Goal: Task Accomplishment & Management: Complete application form

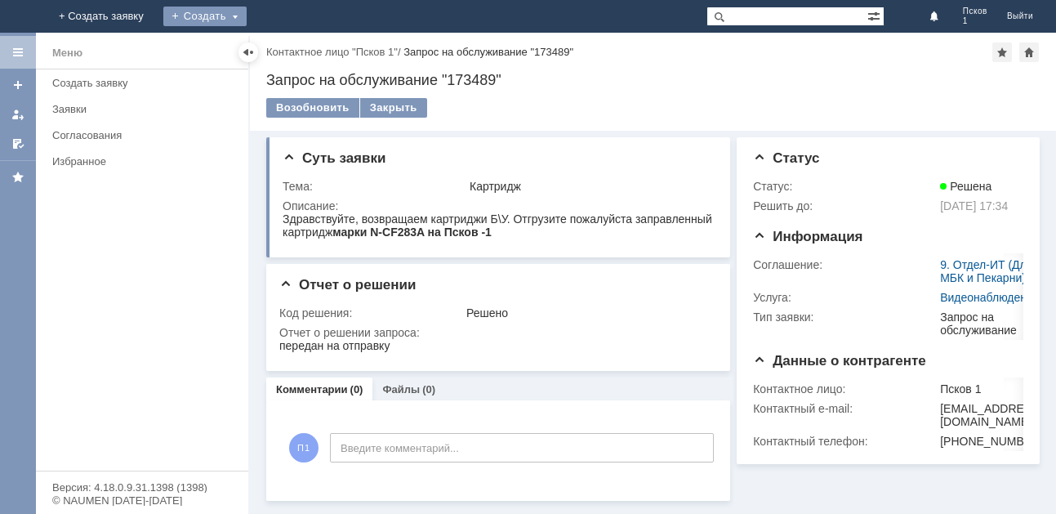
click at [247, 17] on div "Создать" at bounding box center [204, 17] width 83 height 20
click at [291, 52] on link "Заявка" at bounding box center [229, 49] width 124 height 20
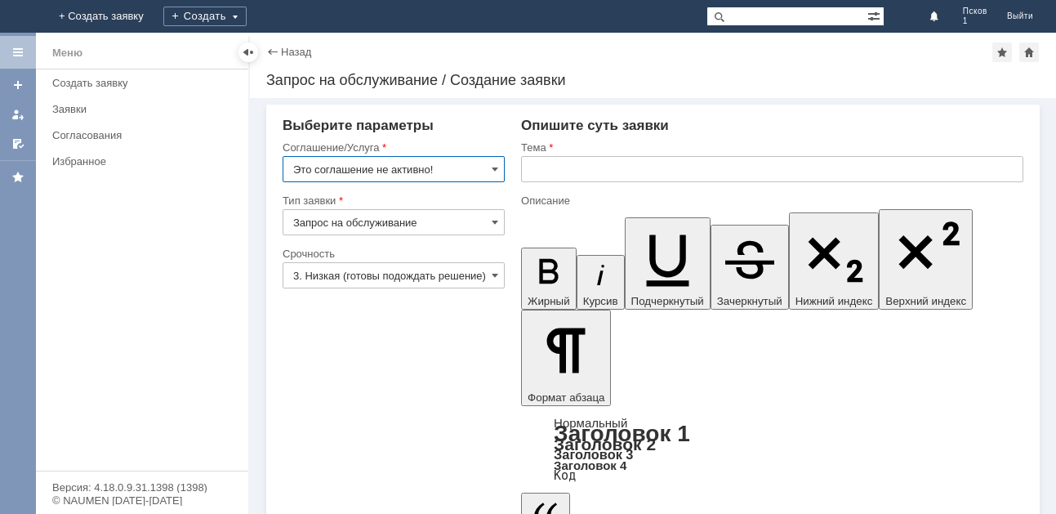
click at [487, 174] on input "Это соглашение не активно!" at bounding box center [394, 169] width 222 height 26
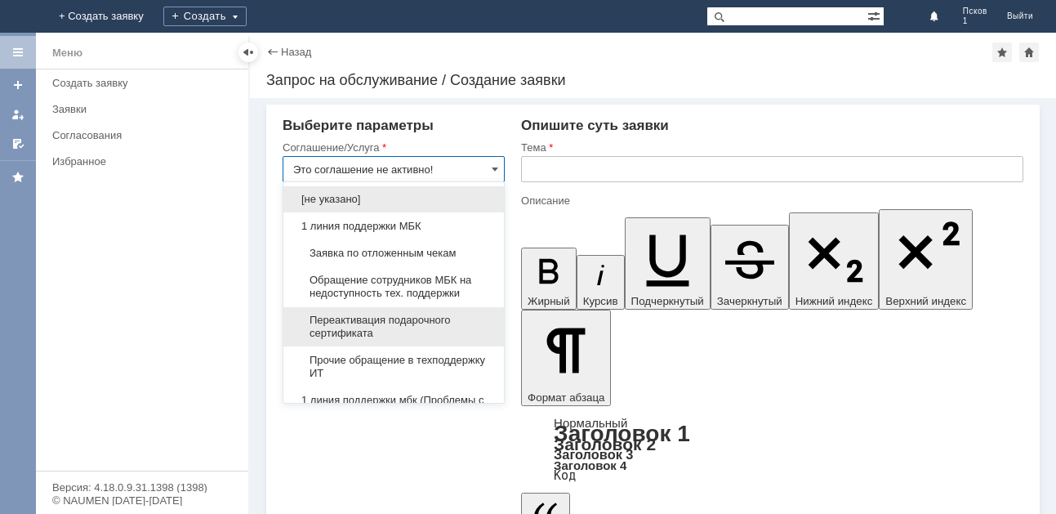
click at [353, 324] on span "Переактивация подарочного сертификата" at bounding box center [393, 327] width 201 height 26
type input "Переактивация подарочного сертификата"
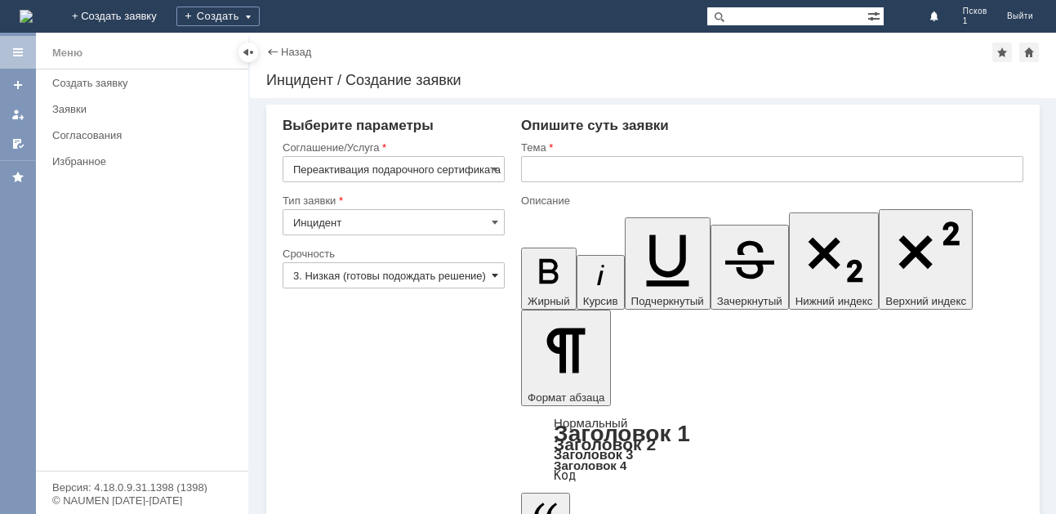
click at [492, 273] on span at bounding box center [495, 275] width 7 height 13
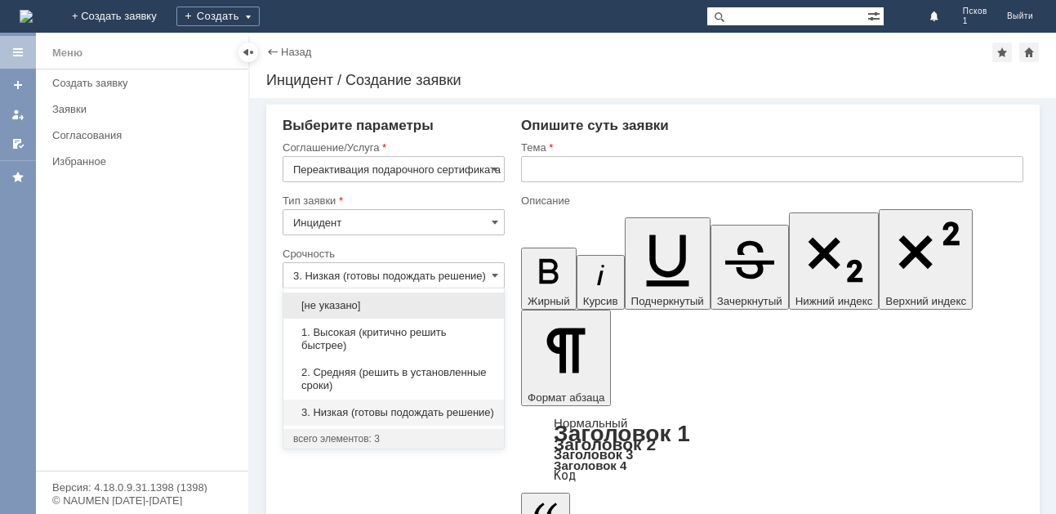
click at [576, 165] on input "text" at bounding box center [772, 169] width 502 height 26
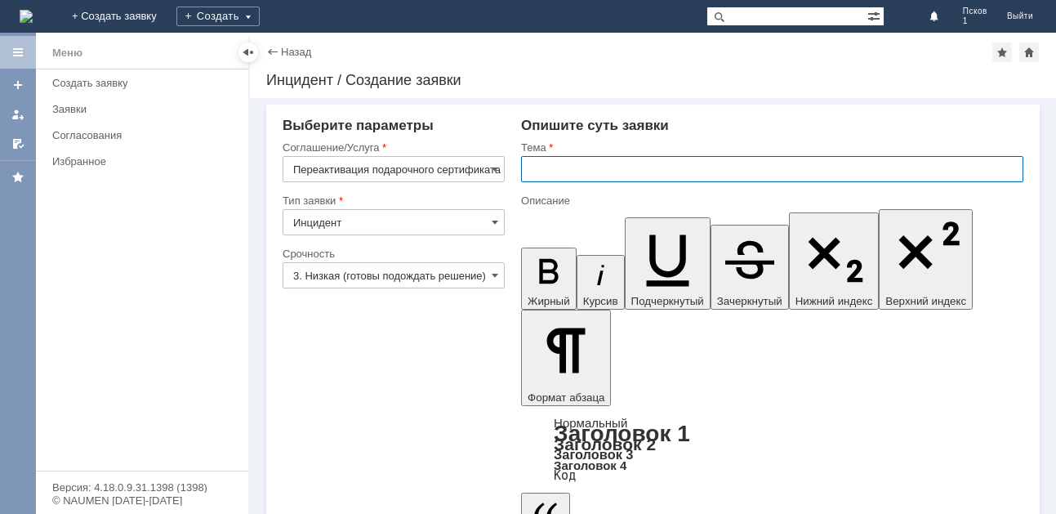
type input "3. Низкая (готовы подождать решение)"
type input "ПЕРЕАКТИВАЦИЯ ПС"
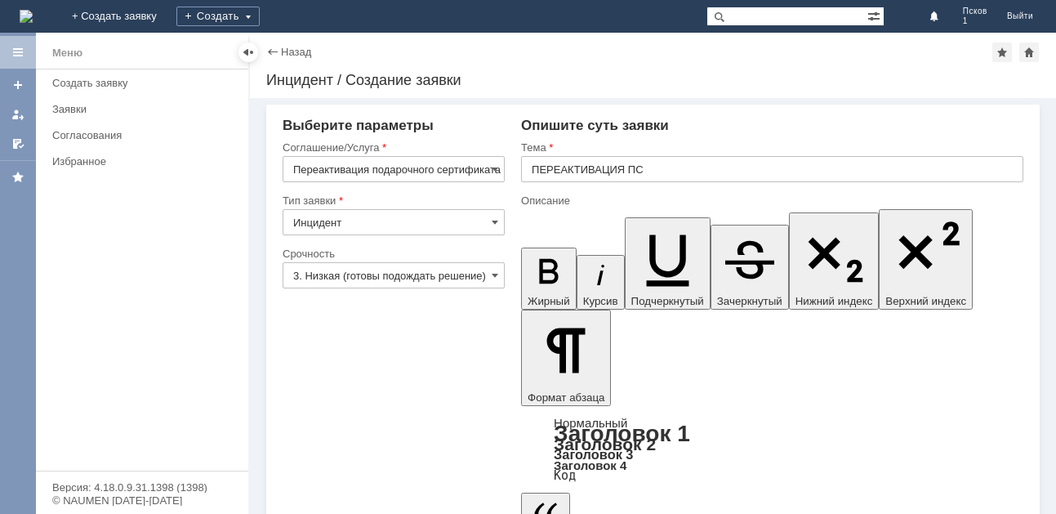
drag, startPoint x: 879, startPoint y: 3849, endPoint x: 969, endPoint y: 3859, distance: 90.4
click at [530, 250] on icon "button" at bounding box center [549, 271] width 42 height 42
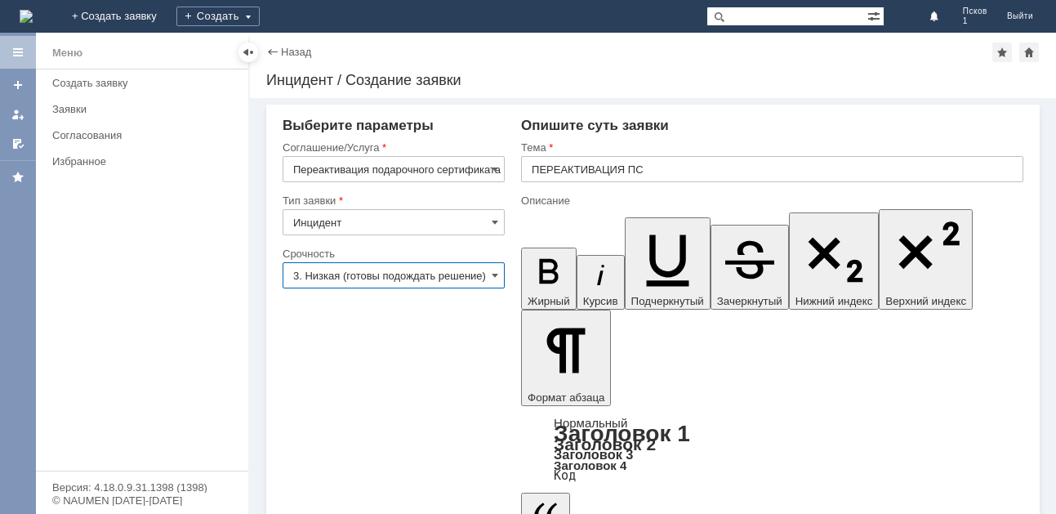
click at [479, 279] on input "3. Низкая (готовы подождать решение)" at bounding box center [394, 275] width 222 height 26
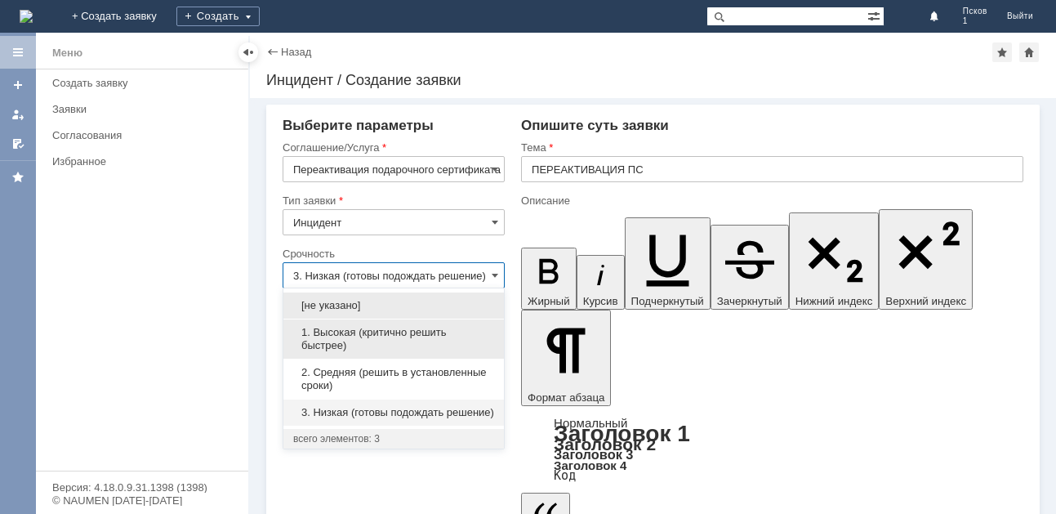
scroll to position [0, 0]
click at [342, 333] on span "1. Высокая (критично решить быстрее)" at bounding box center [393, 339] width 201 height 26
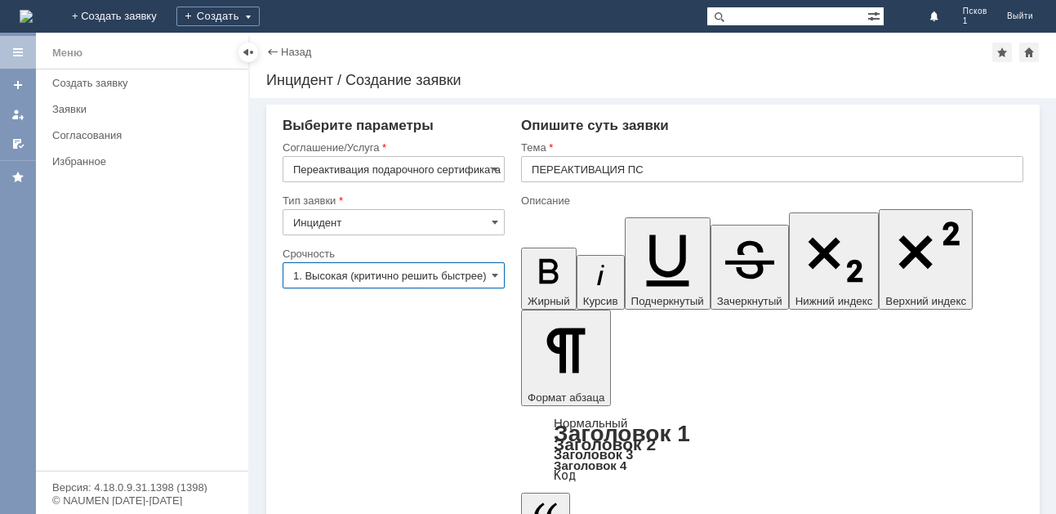
type input "1. Высокая (критично решить быстрее)"
drag, startPoint x: 980, startPoint y: 3851, endPoint x: 535, endPoint y: 3884, distance: 445.7
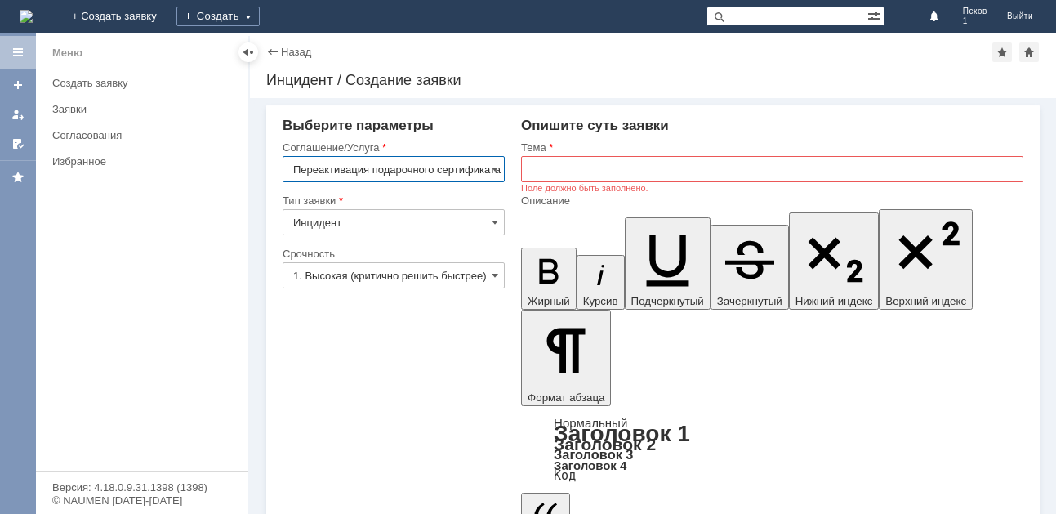
click at [424, 174] on input "Переактивация подарочного сертификата" at bounding box center [394, 169] width 222 height 26
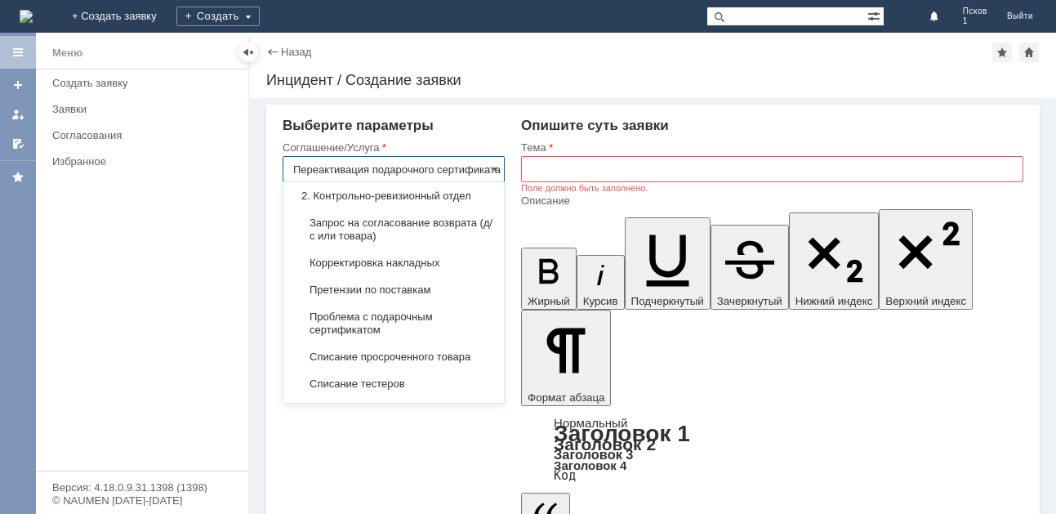
scroll to position [245, 0]
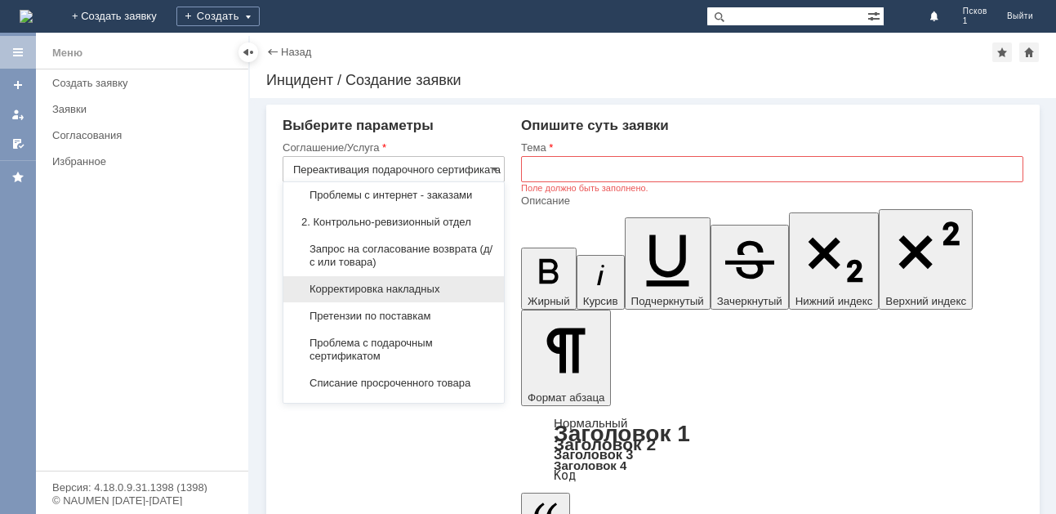
click at [389, 284] on span "Корректировка накладных" at bounding box center [393, 289] width 201 height 13
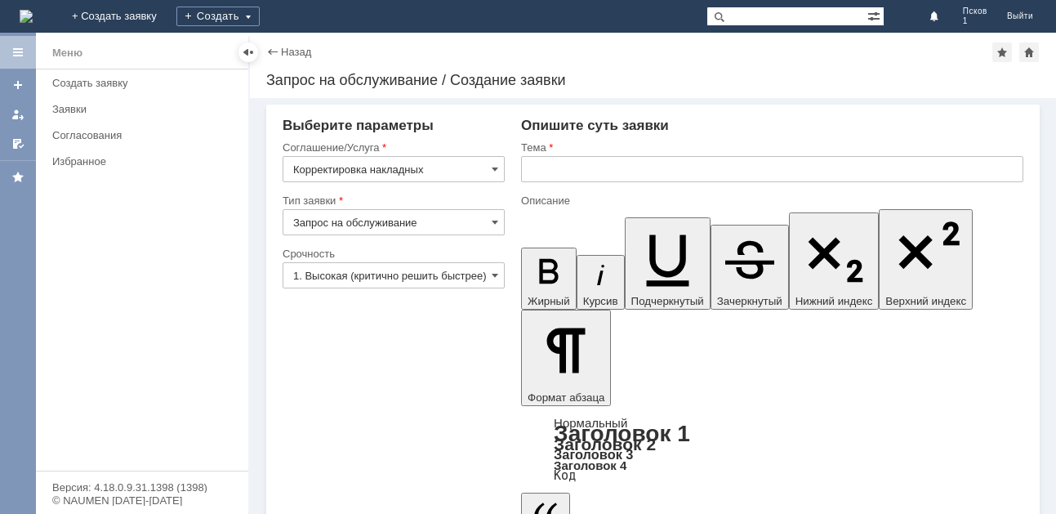
scroll to position [0, 0]
type input "Корректировка накладных"
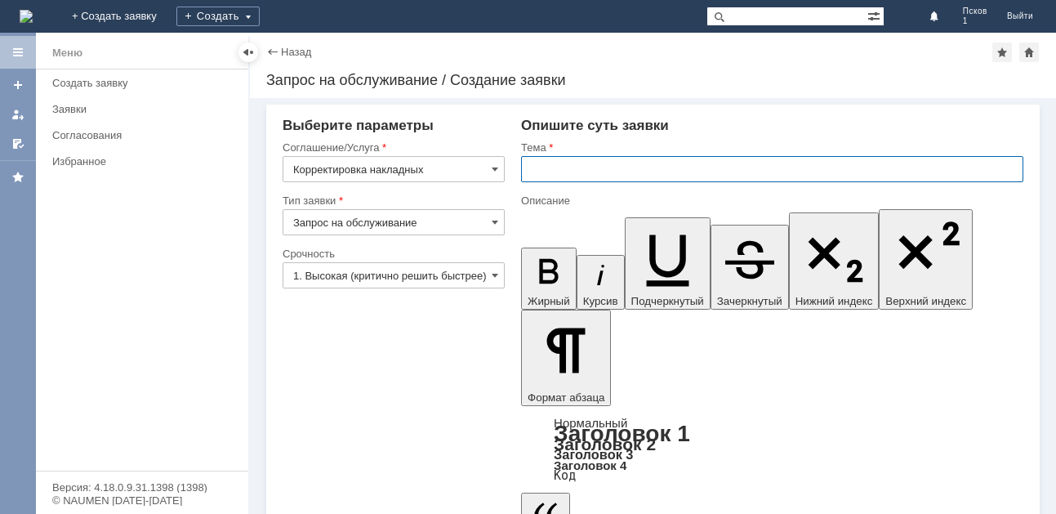
click at [587, 169] on input "text" at bounding box center [772, 169] width 502 height 26
type input "НЕДОВОЗ"
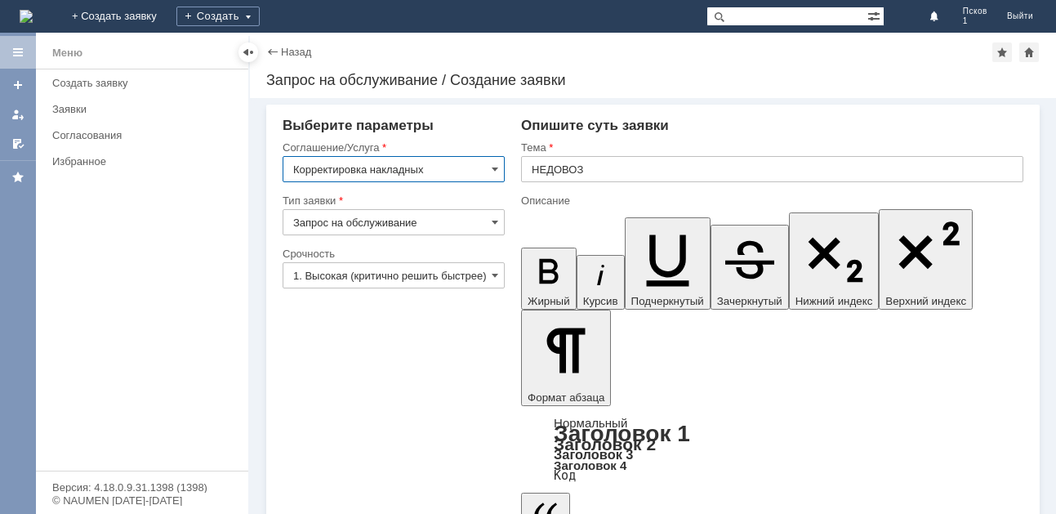
click at [487, 170] on input "Корректировка накладных" at bounding box center [394, 169] width 222 height 26
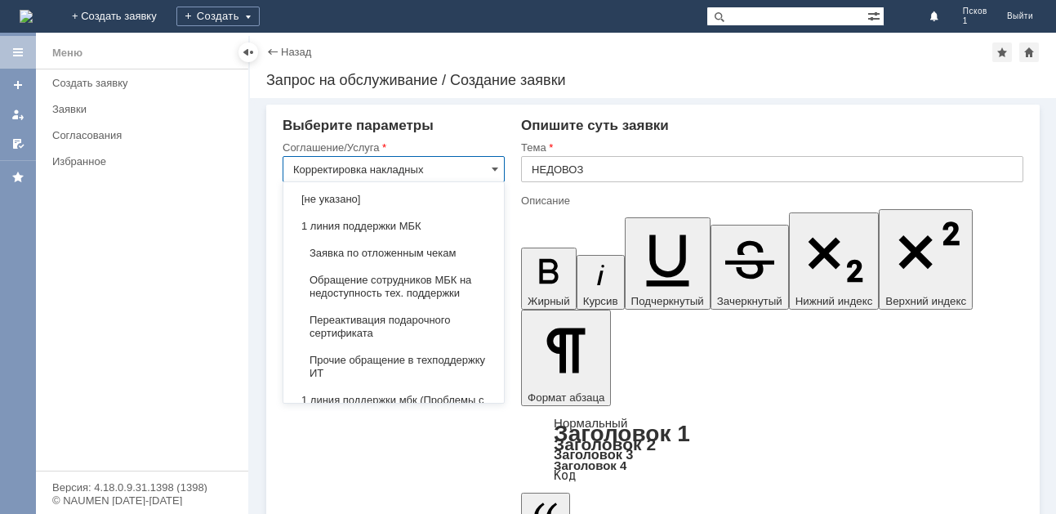
scroll to position [338, 0]
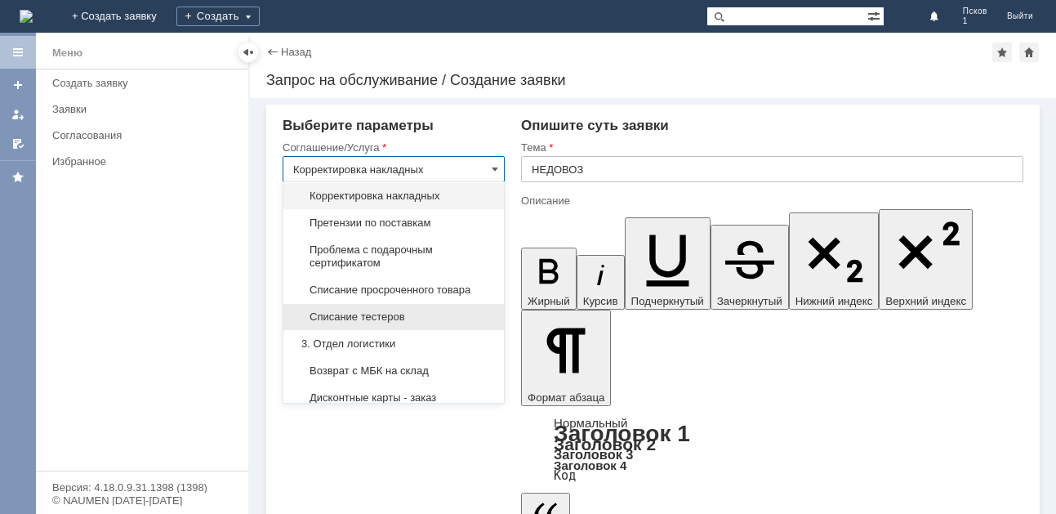
click at [359, 318] on span "Списание тестеров" at bounding box center [393, 316] width 201 height 13
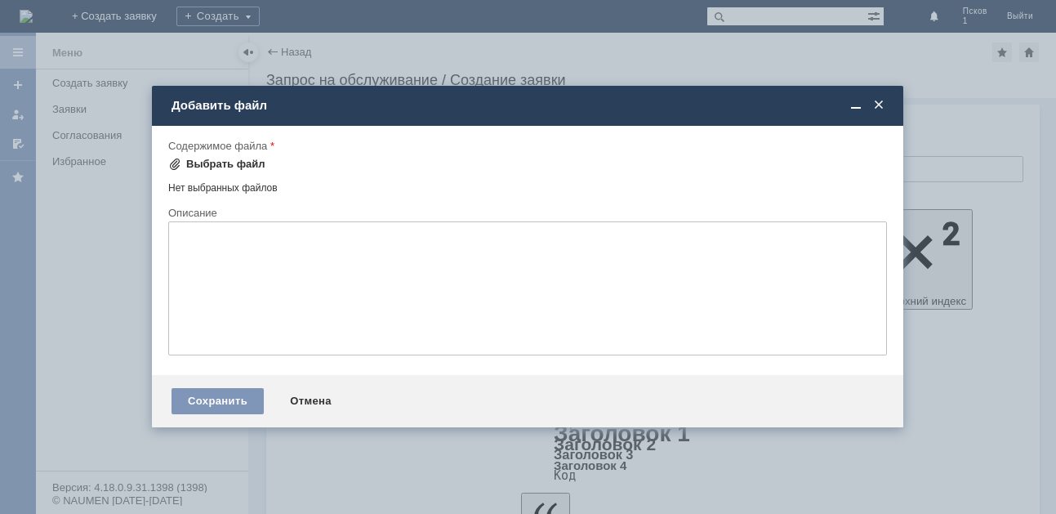
click at [193, 158] on div "Выбрать файл" at bounding box center [225, 164] width 79 height 13
click at [880, 103] on span at bounding box center [879, 105] width 16 height 15
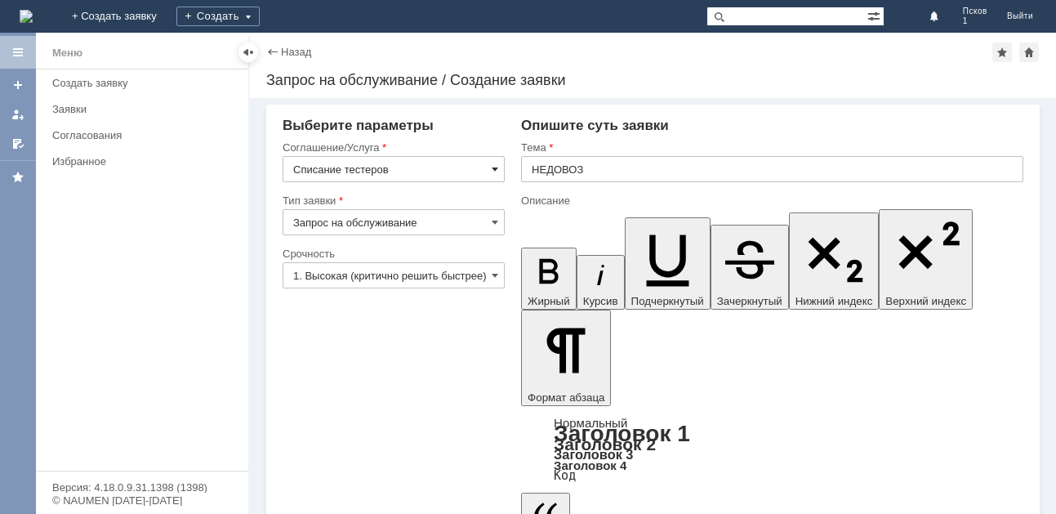
click at [492, 165] on span at bounding box center [495, 169] width 7 height 13
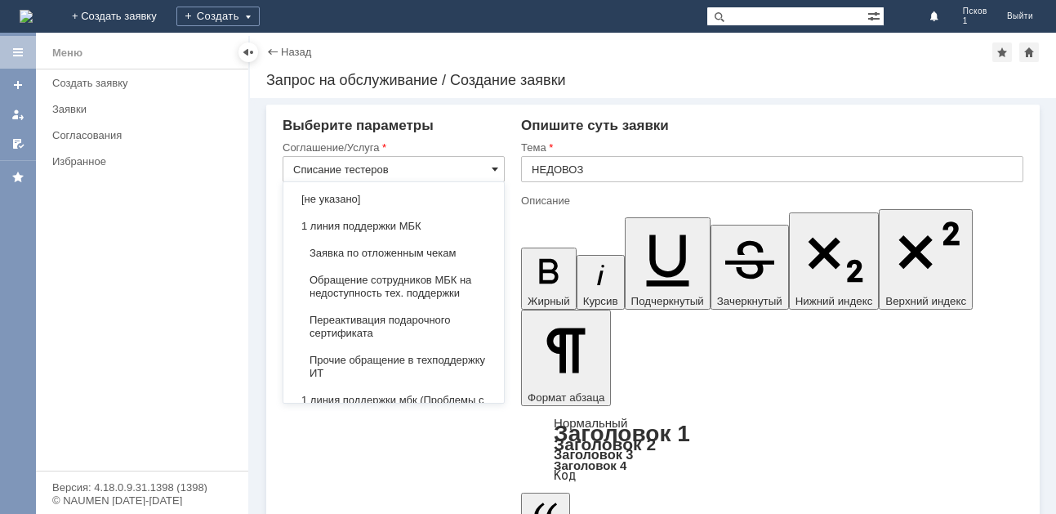
scroll to position [459, 0]
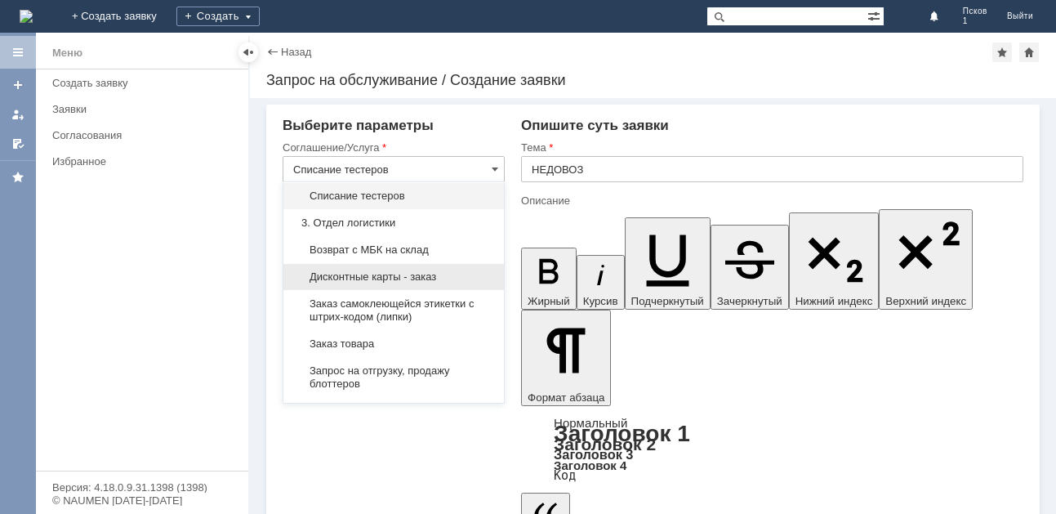
click at [337, 280] on span "Дисконтные карты - заказ" at bounding box center [393, 276] width 201 height 13
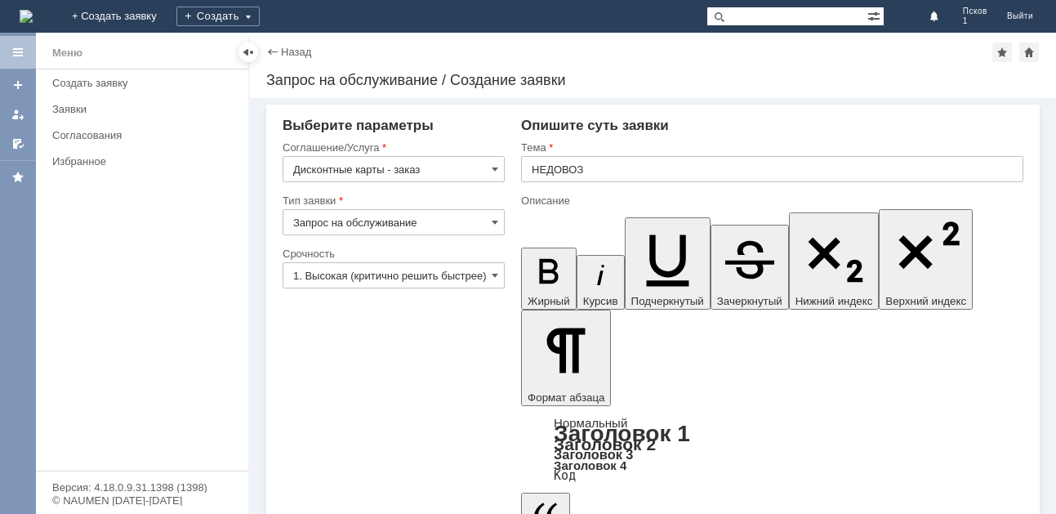
click at [502, 167] on input "Дисконтные карты - заказ" at bounding box center [394, 169] width 222 height 26
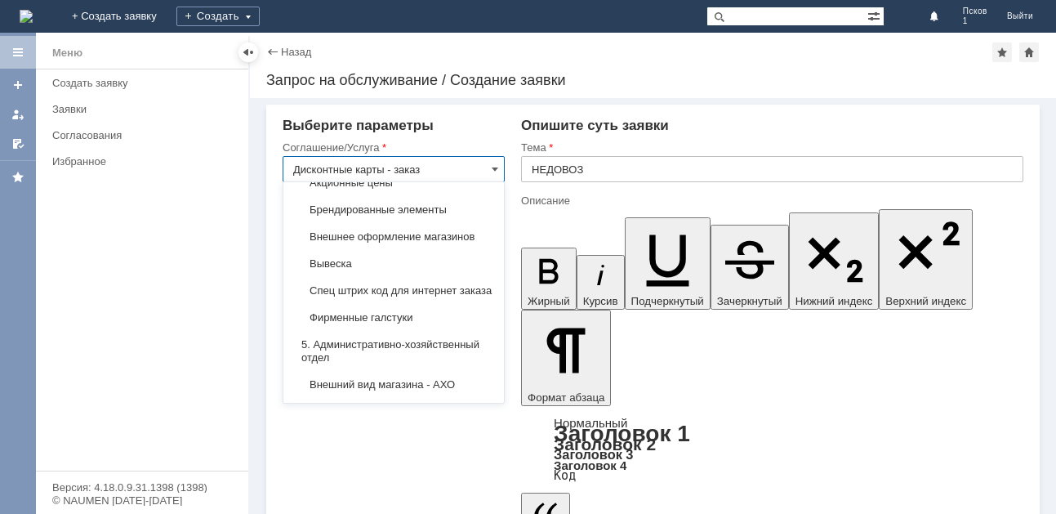
scroll to position [1144, 0]
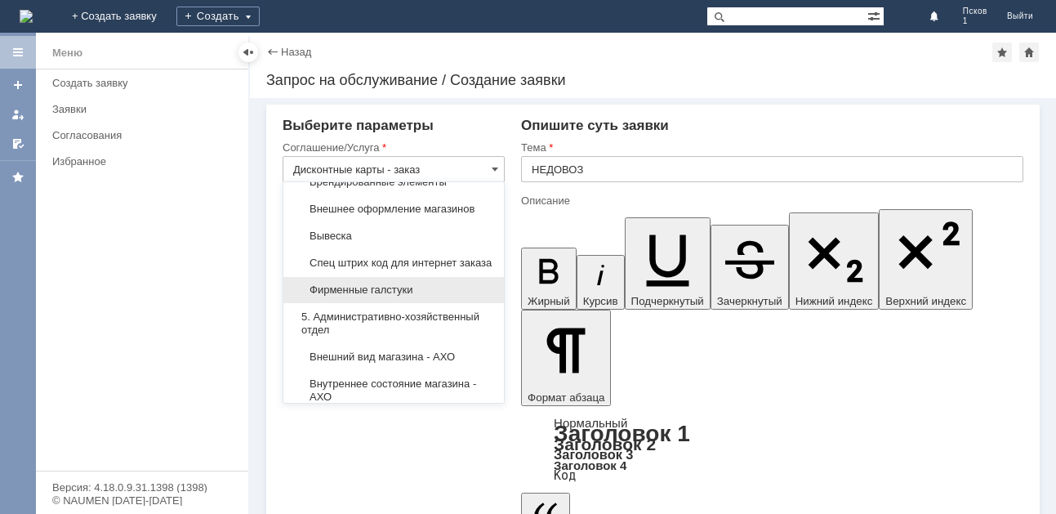
click at [365, 297] on span "Фирменные галстуки" at bounding box center [393, 290] width 201 height 13
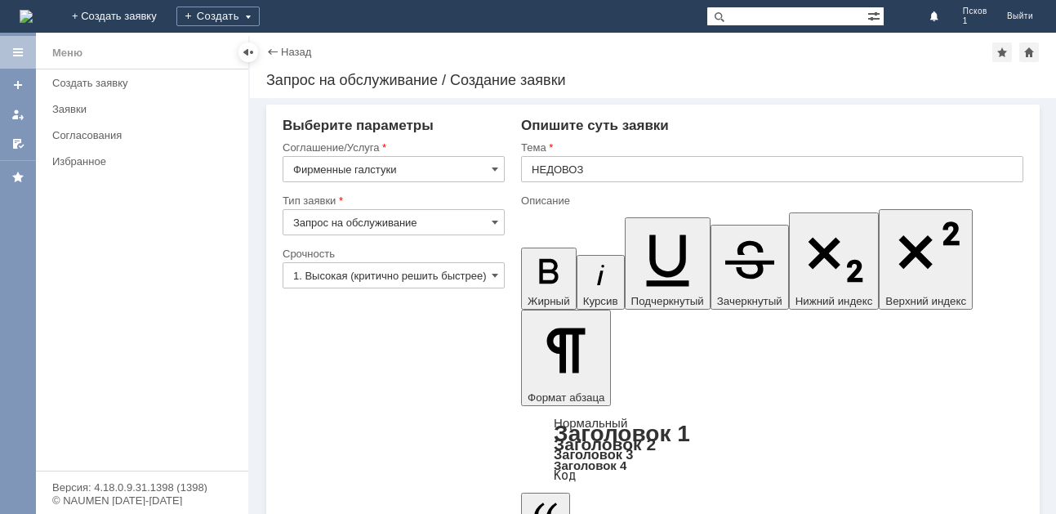
type input "Фирменные галстуки"
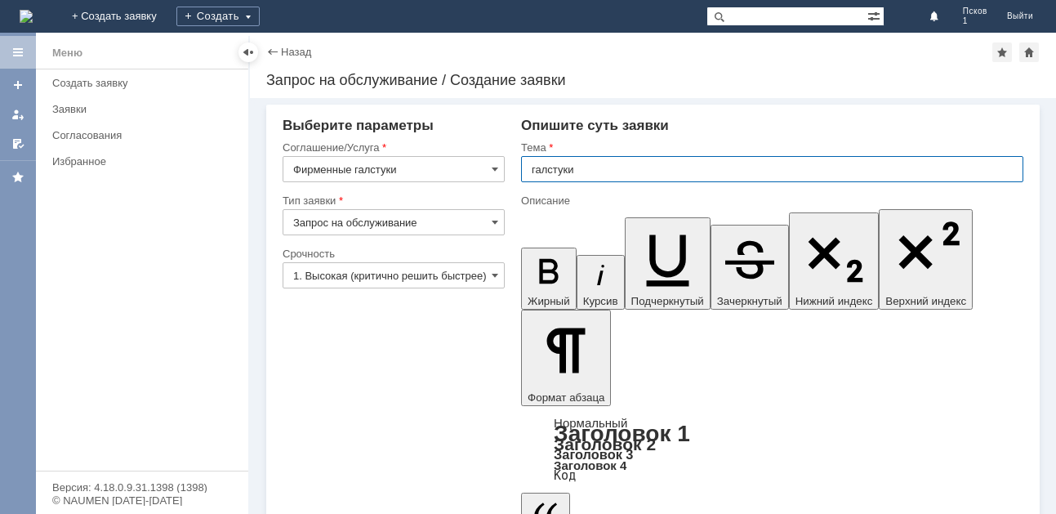
click at [534, 169] on input "галстуки" at bounding box center [772, 169] width 502 height 26
click at [543, 168] on input "галстуки" at bounding box center [772, 169] width 502 height 26
click at [535, 170] on input "галстуки" at bounding box center [772, 169] width 502 height 26
type input "Галстуки"
click at [478, 278] on input "1. Высокая (критично решить быстрее)" at bounding box center [394, 275] width 222 height 26
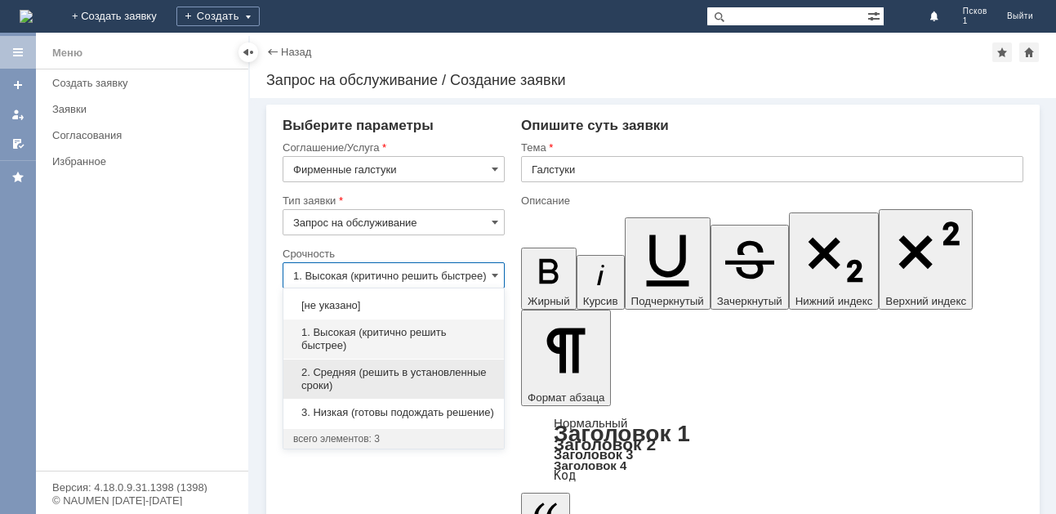
click at [359, 382] on span "2. Средняя (решить в установленные сроки)" at bounding box center [393, 379] width 201 height 26
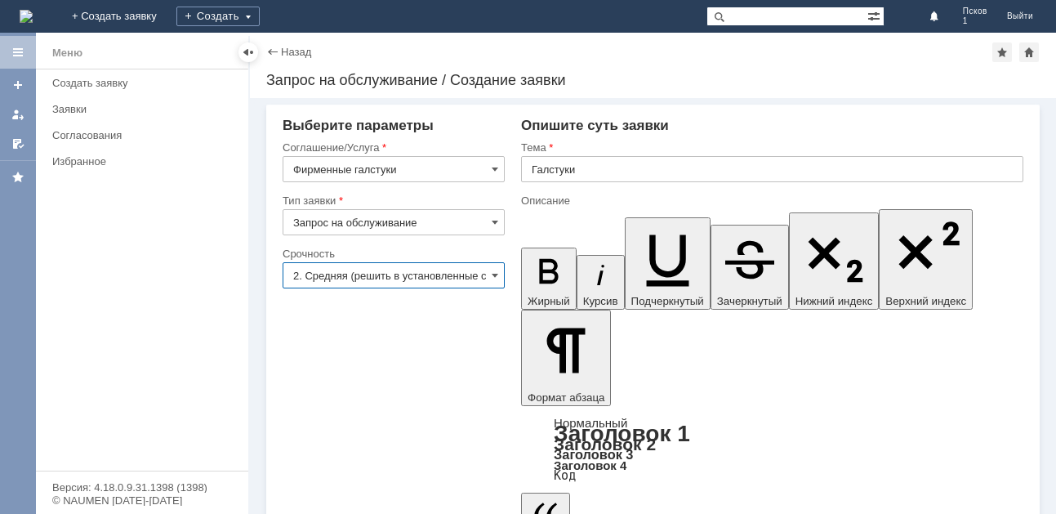
type input "2. Средняя (решить в установленные сроки)"
drag, startPoint x: 587, startPoint y: 3904, endPoint x: 974, endPoint y: 4102, distance: 434.5
